Goal: Information Seeking & Learning: Learn about a topic

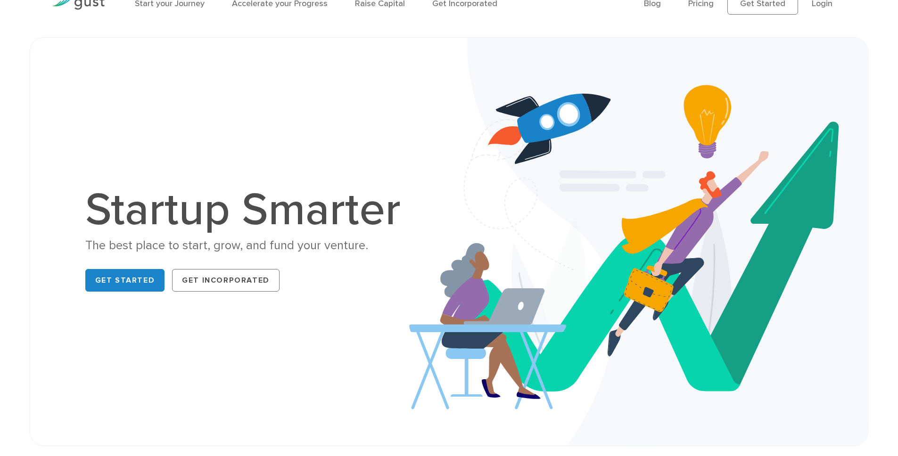
scroll to position [118, 0]
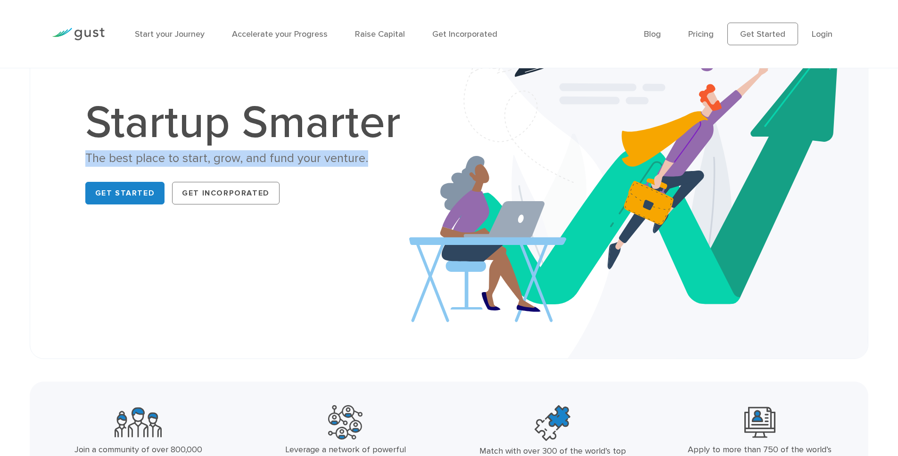
drag, startPoint x: 91, startPoint y: 150, endPoint x: 370, endPoint y: 154, distance: 279.1
click at [370, 154] on div "The best place to start, grow, and fund your venture." at bounding box center [247, 158] width 325 height 16
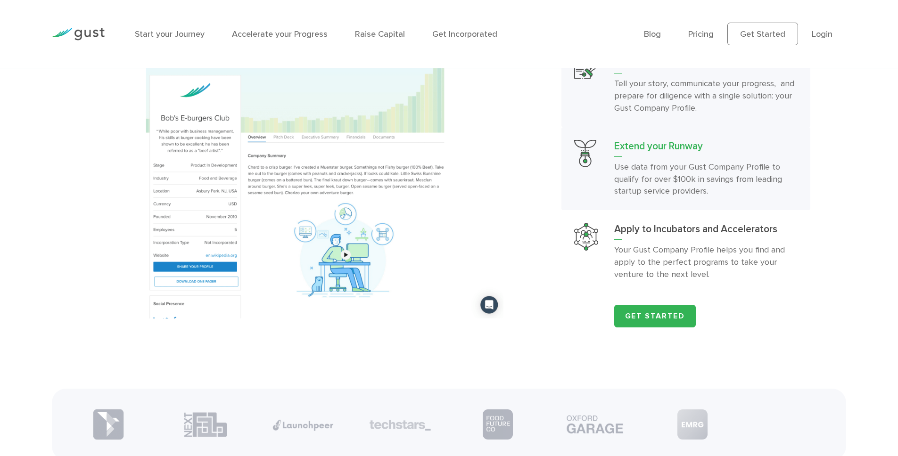
scroll to position [1098, 0]
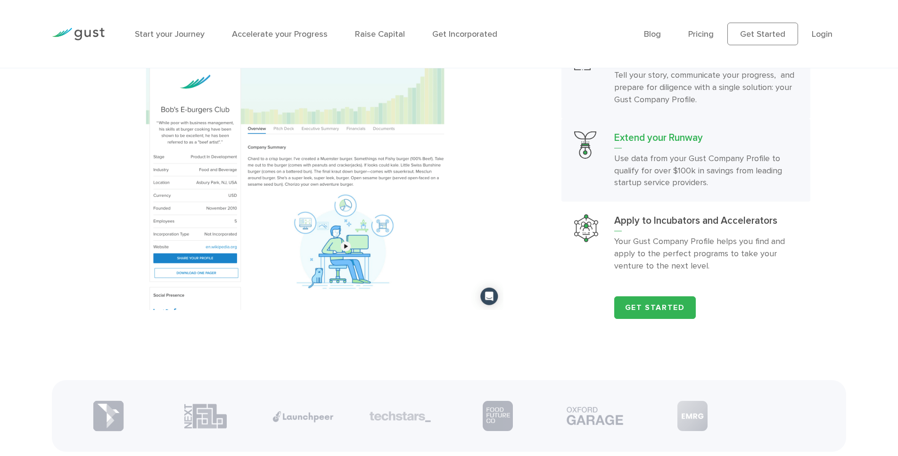
click at [642, 148] on h3 "Extend your Runway" at bounding box center [705, 140] width 183 height 17
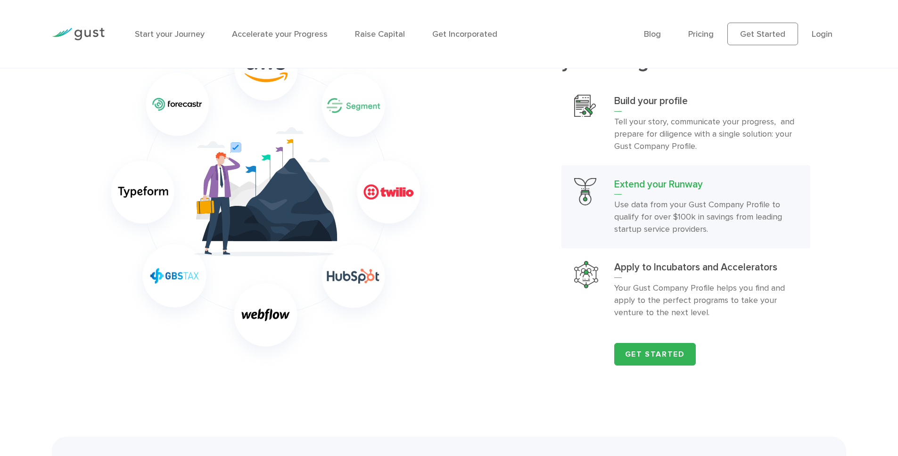
scroll to position [1050, 0]
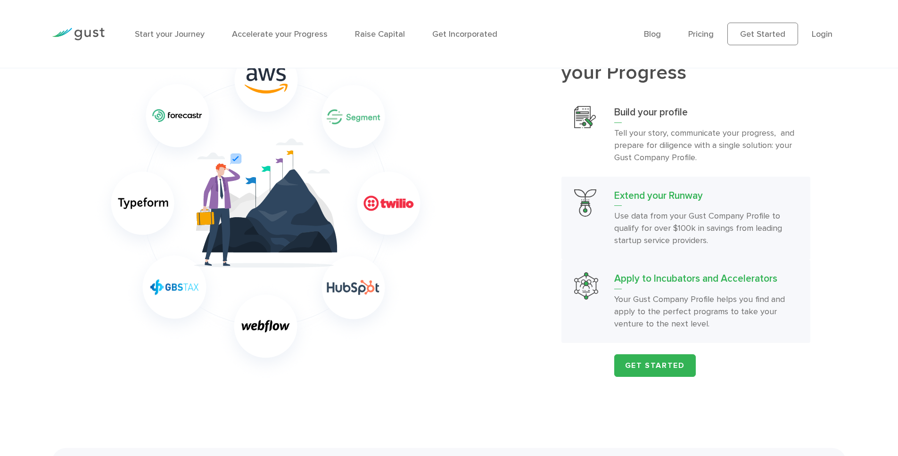
click at [700, 309] on p "Your Gust Company Profile helps you find and apply to the perfect programs to t…" at bounding box center [705, 312] width 183 height 37
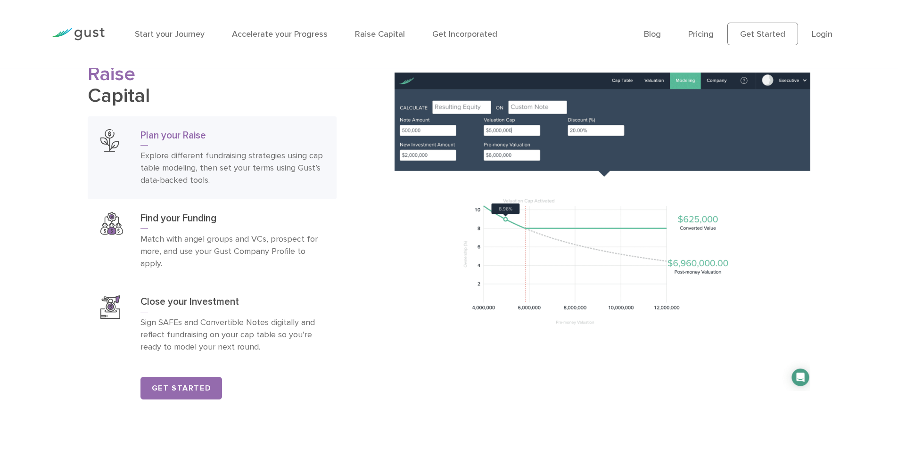
scroll to position [1564, 0]
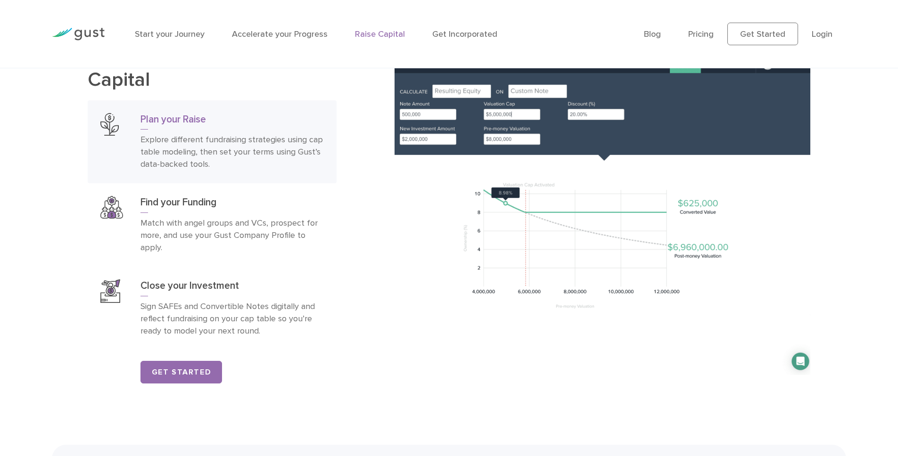
click at [384, 37] on link "Raise Capital" at bounding box center [380, 34] width 50 height 10
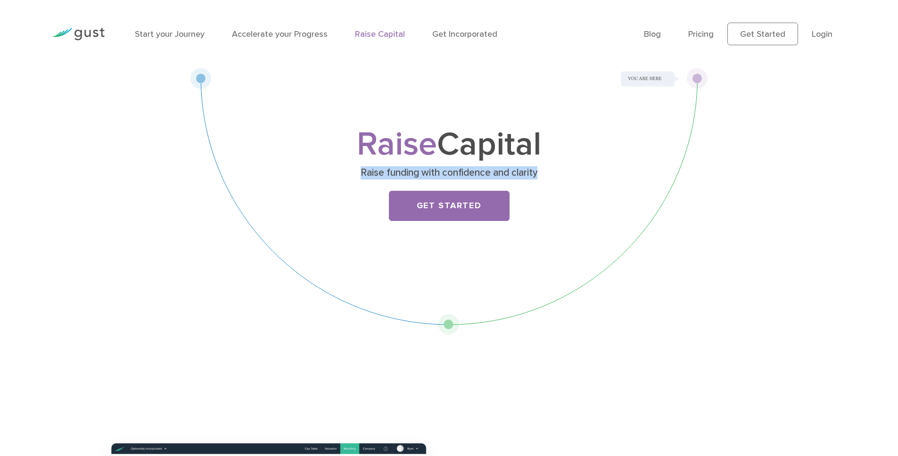
click at [545, 172] on p "Raise funding with confidence and clarity" at bounding box center [448, 172] width 365 height 13
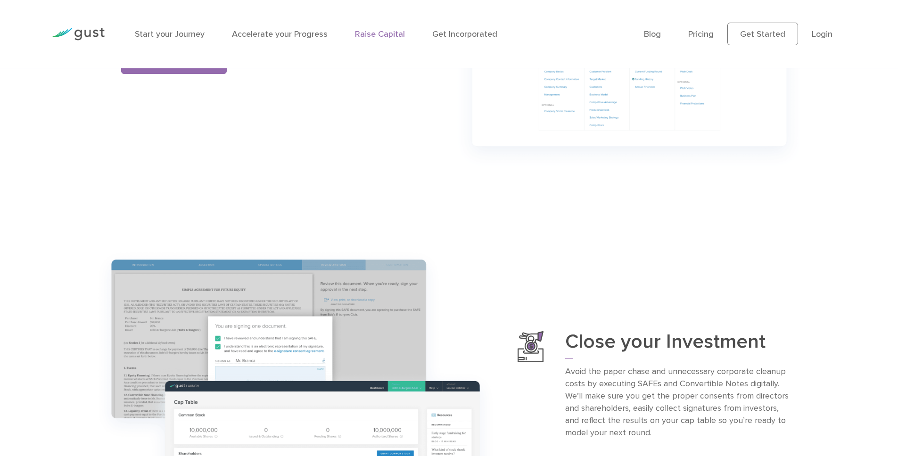
scroll to position [1091, 0]
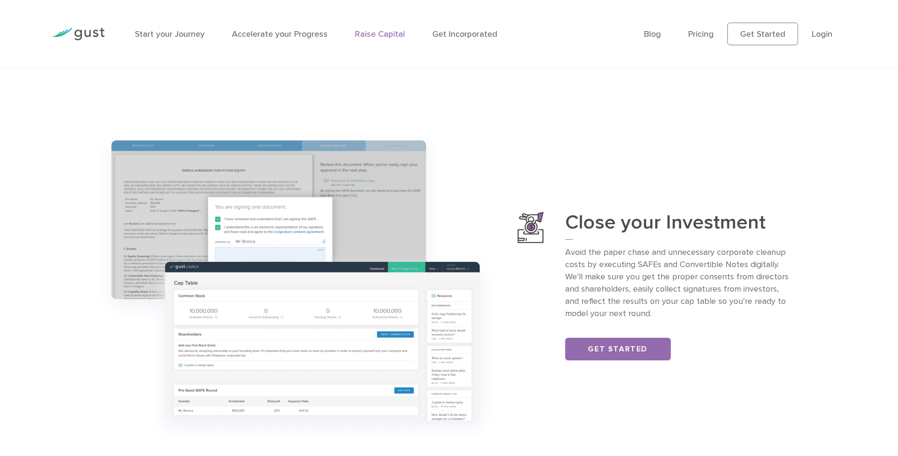
click at [689, 32] on ul "Blog FAQ Pricing Get Started Login Login" at bounding box center [745, 34] width 202 height 23
click at [701, 33] on link "Pricing" at bounding box center [700, 34] width 25 height 10
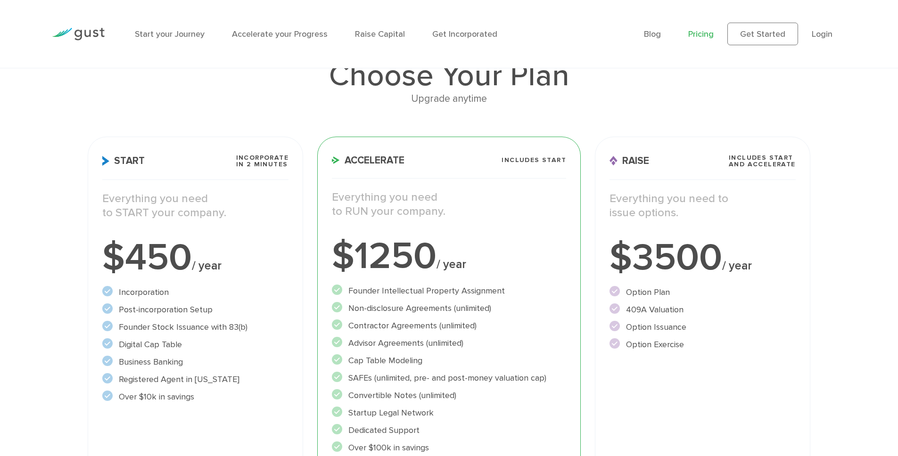
scroll to position [84, 0]
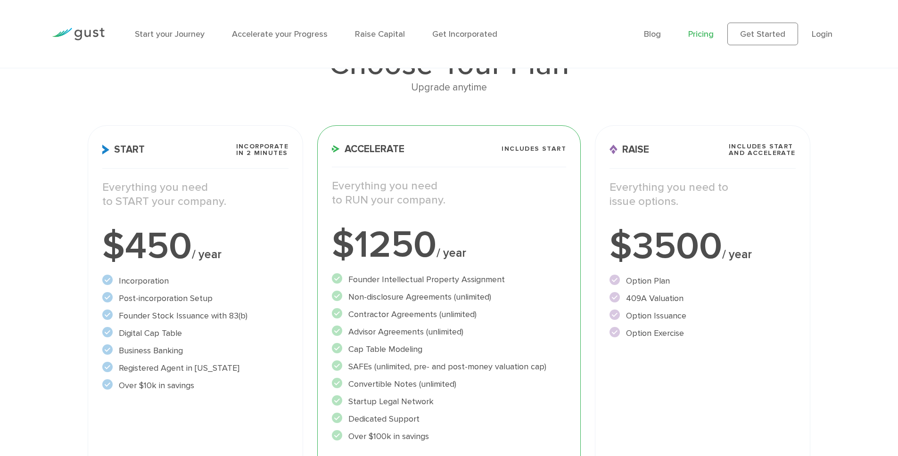
drag, startPoint x: 91, startPoint y: 180, endPoint x: 225, endPoint y: 203, distance: 135.8
click at [225, 203] on div "Start Incorporate in 2 Minutes Everything you need to START your company. $450 …" at bounding box center [195, 329] width 215 height 408
click at [225, 203] on p "Everything you need to START your company." at bounding box center [195, 195] width 186 height 28
drag, startPoint x: 225, startPoint y: 203, endPoint x: 105, endPoint y: 185, distance: 121.1
click at [106, 185] on p "Everything you need to START your company." at bounding box center [195, 195] width 186 height 28
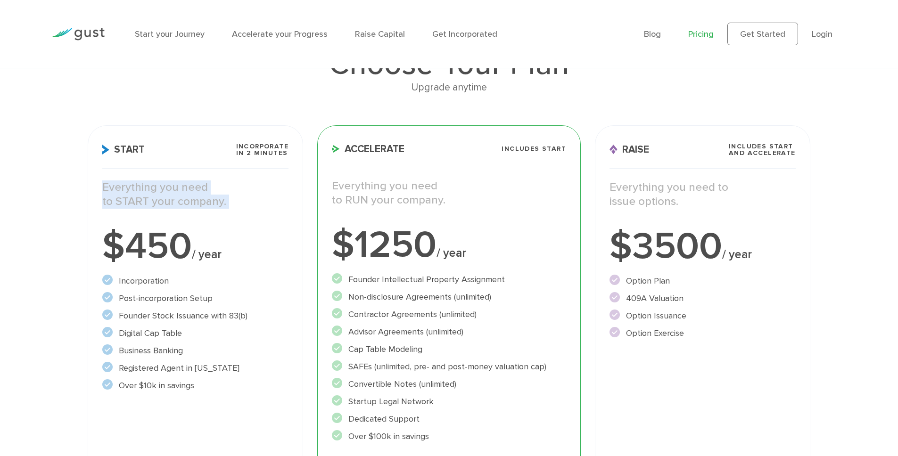
click at [105, 185] on p "Everything you need to START your company." at bounding box center [195, 195] width 186 height 28
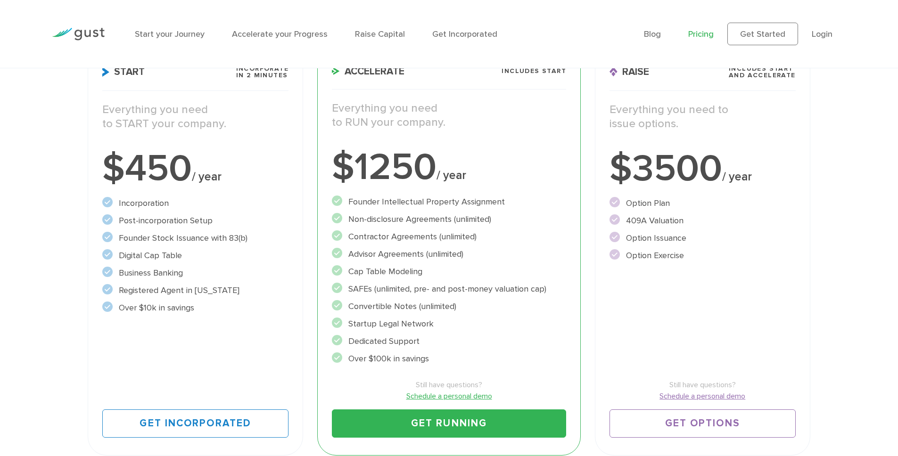
scroll to position [165, 0]
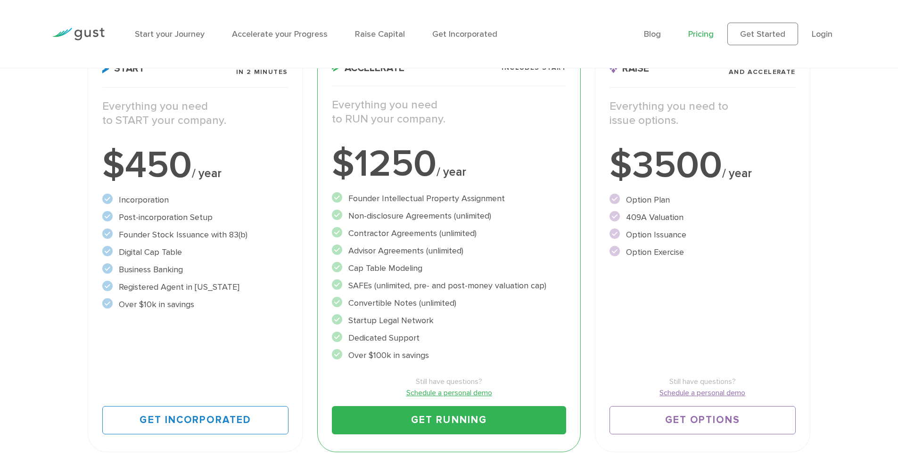
drag, startPoint x: 346, startPoint y: 200, endPoint x: 525, endPoint y: 198, distance: 179.1
click at [525, 198] on li "Founder Intellectual Property Assignment" at bounding box center [449, 198] width 234 height 13
drag, startPoint x: 511, startPoint y: 210, endPoint x: 378, endPoint y: 213, distance: 133.4
click at [378, 213] on li "Non-disclosure Agreements (unlimited)" at bounding box center [449, 216] width 234 height 13
drag, startPoint x: 358, startPoint y: 231, endPoint x: 472, endPoint y: 231, distance: 114.1
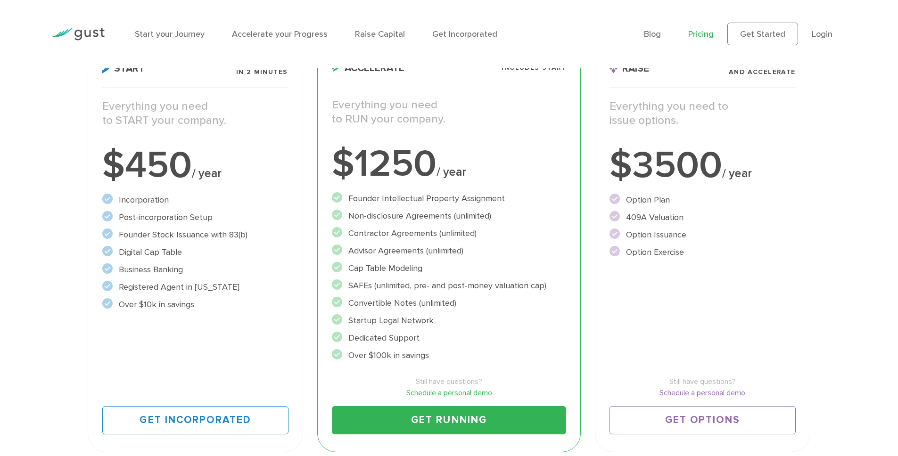
click at [471, 231] on li "Contractor Agreements (unlimited)" at bounding box center [449, 233] width 234 height 13
click at [472, 231] on li "Contractor Agreements (unlimited)" at bounding box center [449, 233] width 234 height 13
drag, startPoint x: 117, startPoint y: 222, endPoint x: 222, endPoint y: 221, distance: 104.2
click at [222, 221] on li "Post-incorporation Setup" at bounding box center [195, 217] width 186 height 13
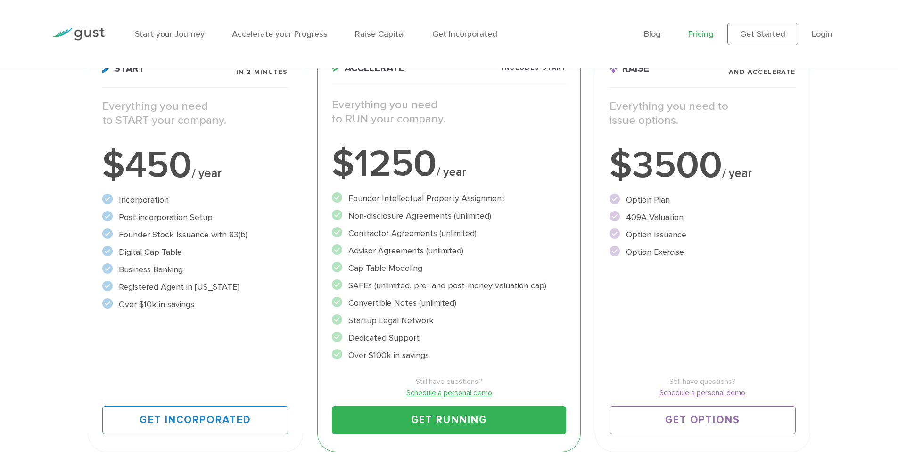
drag, startPoint x: 128, startPoint y: 241, endPoint x: 261, endPoint y: 240, distance: 133.4
click at [261, 240] on ul "Incorporation" at bounding box center [195, 252] width 186 height 117
click at [261, 240] on li "Founder Stock Issuance with 83(b)" at bounding box center [195, 235] width 186 height 13
drag, startPoint x: 156, startPoint y: 254, endPoint x: 218, endPoint y: 256, distance: 62.2
click at [218, 256] on li "Digital Cap Table" at bounding box center [195, 252] width 186 height 13
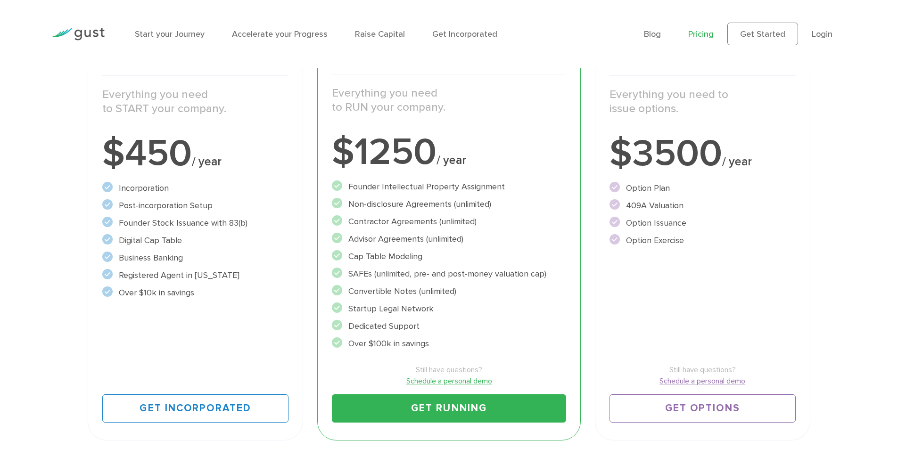
scroll to position [188, 0]
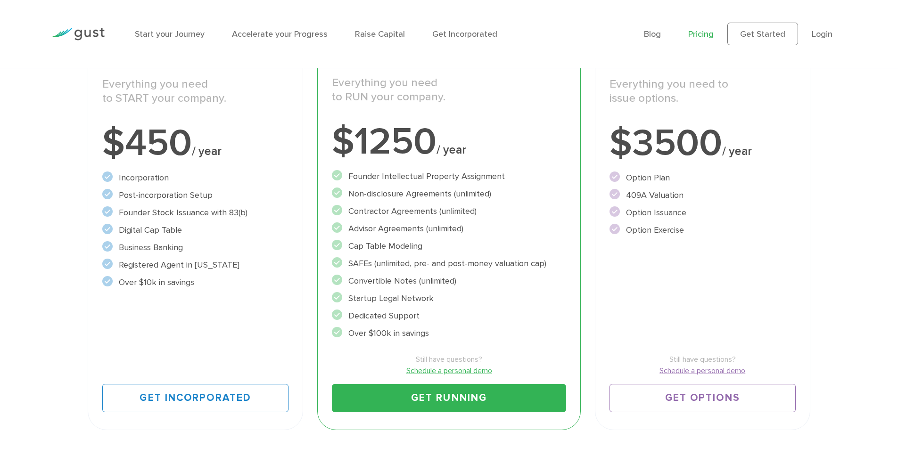
drag, startPoint x: 108, startPoint y: 280, endPoint x: 232, endPoint y: 280, distance: 124.0
click at [231, 280] on li "Over $10k in savings" at bounding box center [195, 282] width 186 height 13
click at [232, 280] on li "Over $10k in savings" at bounding box center [195, 282] width 186 height 13
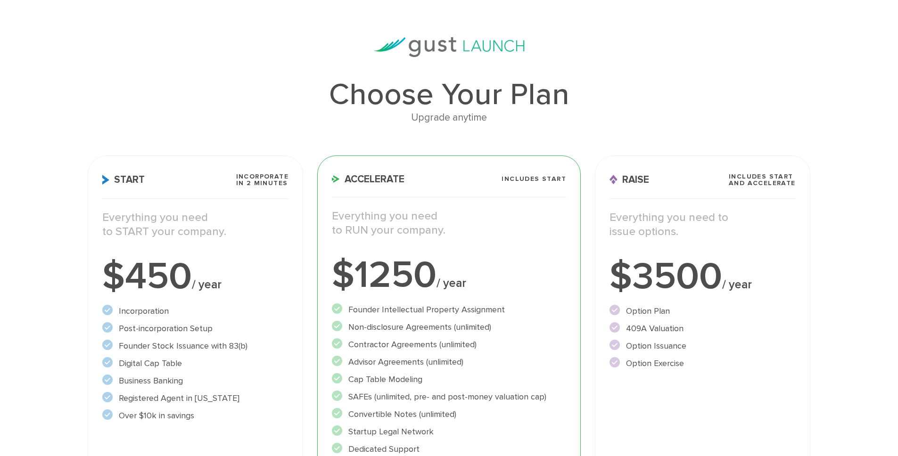
scroll to position [49, 0]
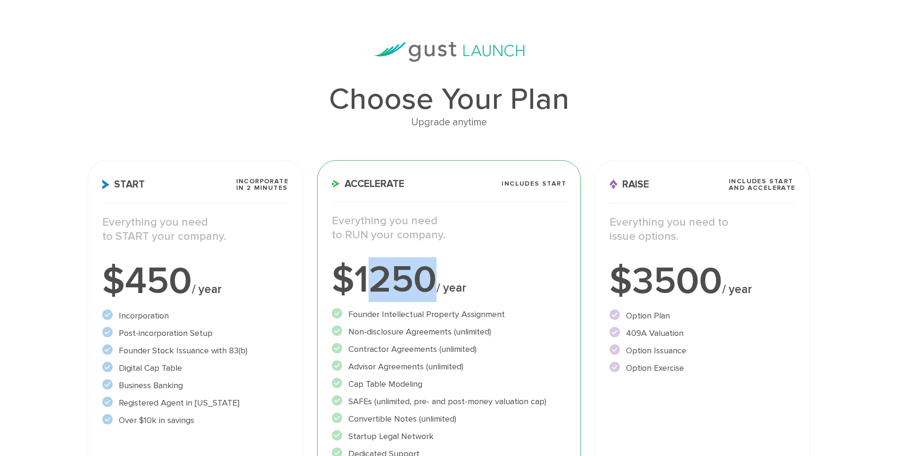
drag, startPoint x: 363, startPoint y: 270, endPoint x: 464, endPoint y: 270, distance: 101.4
click at [463, 270] on div "$1250 / year" at bounding box center [449, 280] width 234 height 38
click at [464, 270] on div "$1250 / year" at bounding box center [449, 280] width 234 height 38
drag, startPoint x: 507, startPoint y: 184, endPoint x: 572, endPoint y: 183, distance: 65.1
click at [572, 183] on div "Accelerate Includes START Everything you need to RUN your company. $1250 / year…" at bounding box center [449, 364] width 264 height 408
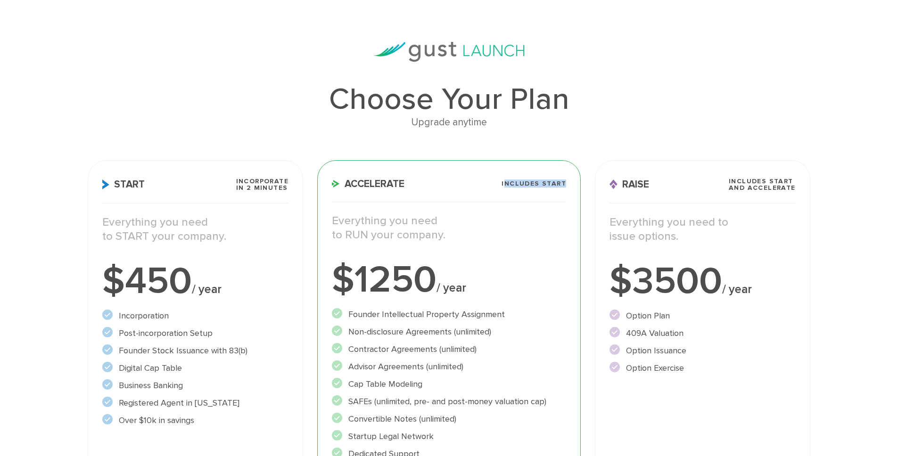
click at [572, 183] on div "Accelerate Includes START Everything you need to RUN your company. $1250 / year…" at bounding box center [449, 364] width 264 height 408
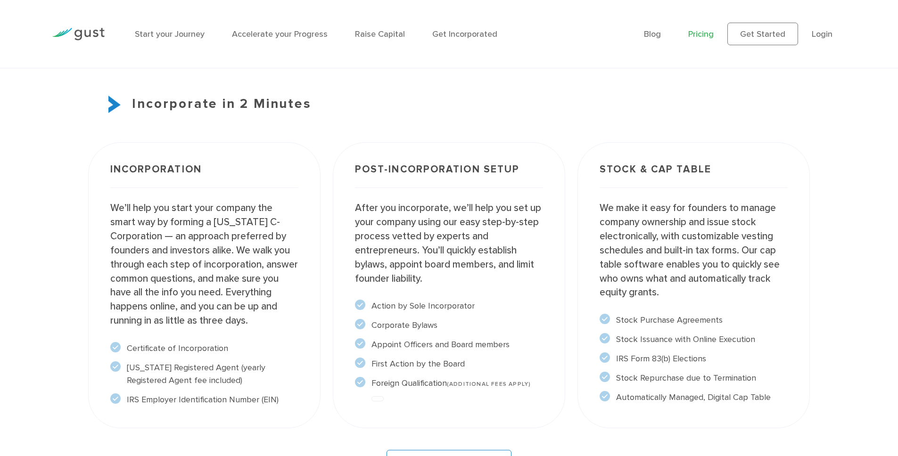
scroll to position [751, 0]
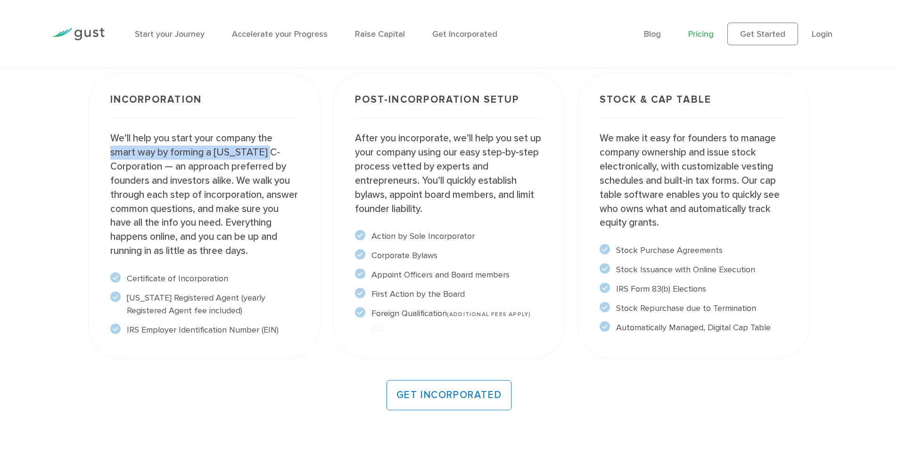
drag, startPoint x: 115, startPoint y: 156, endPoint x: 282, endPoint y: 157, distance: 166.9
click at [282, 157] on p "We’ll help you start your company the smart way by forming a Delaware C-Corpora…" at bounding box center [204, 195] width 188 height 126
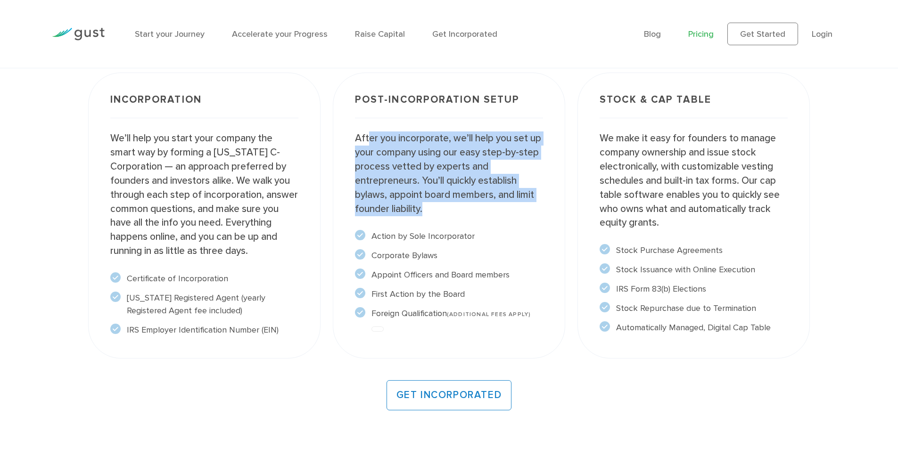
drag, startPoint x: 370, startPoint y: 137, endPoint x: 521, endPoint y: 209, distance: 168.3
click at [521, 209] on p "After you incorporate, we’ll help you set up your company using our easy step-b…" at bounding box center [449, 174] width 188 height 84
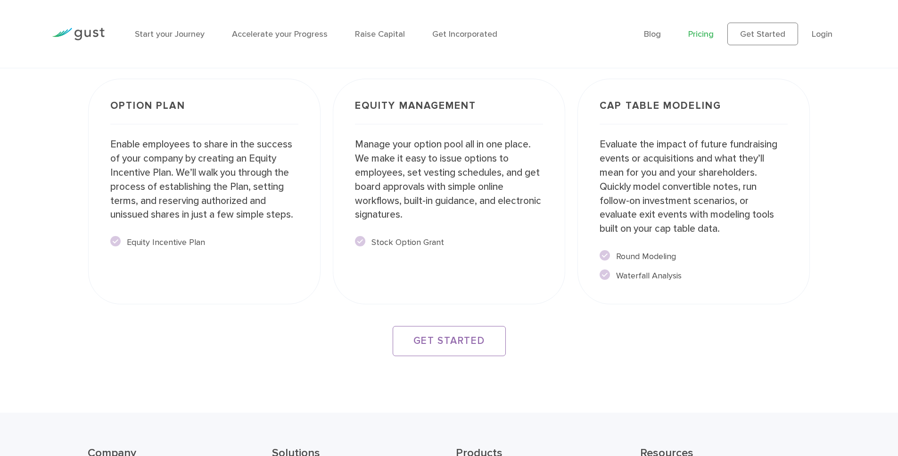
scroll to position [1828, 0]
